Goal: Navigation & Orientation: Go to known website

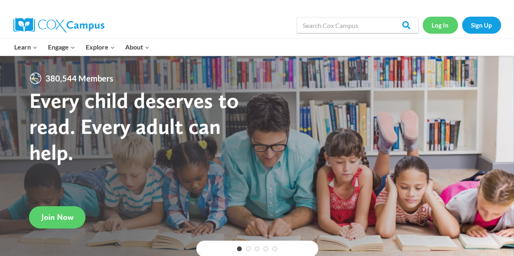
click at [442, 26] on link "Log In" at bounding box center [439, 25] width 35 height 17
click at [443, 23] on link "Log In" at bounding box center [439, 25] width 35 height 17
